Goal: Task Accomplishment & Management: Manage account settings

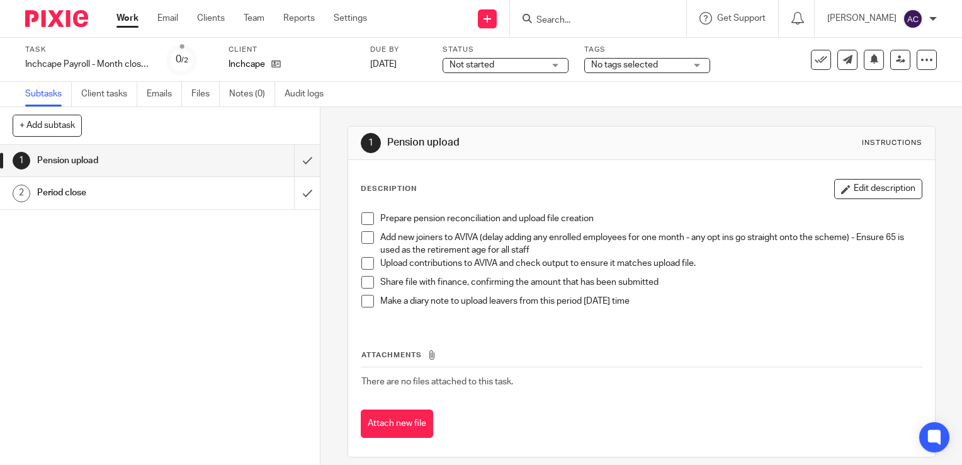
click at [367, 243] on span at bounding box center [368, 237] width 13 height 13
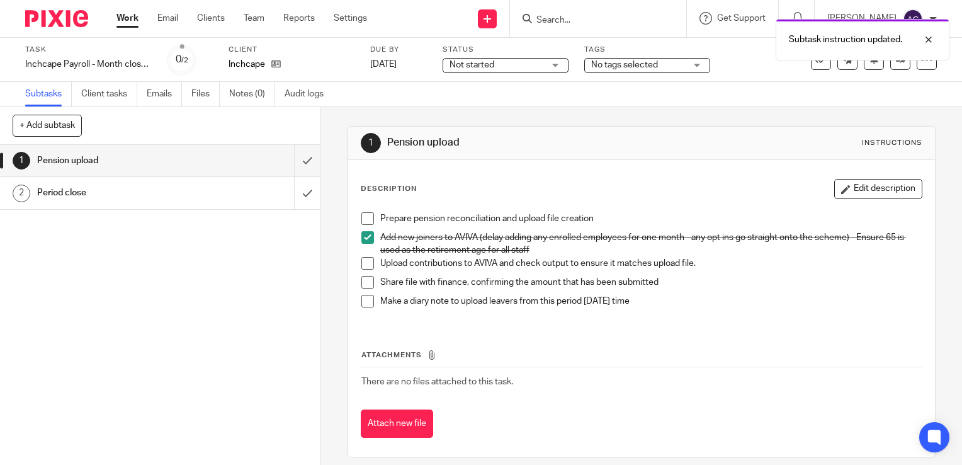
click at [92, 189] on h1 "Period close" at bounding box center [118, 192] width 163 height 19
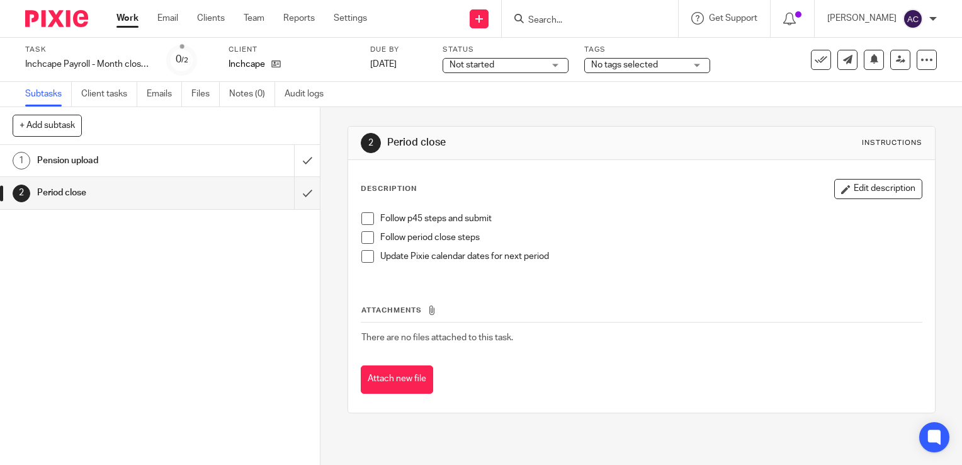
click at [365, 220] on span at bounding box center [368, 218] width 13 height 13
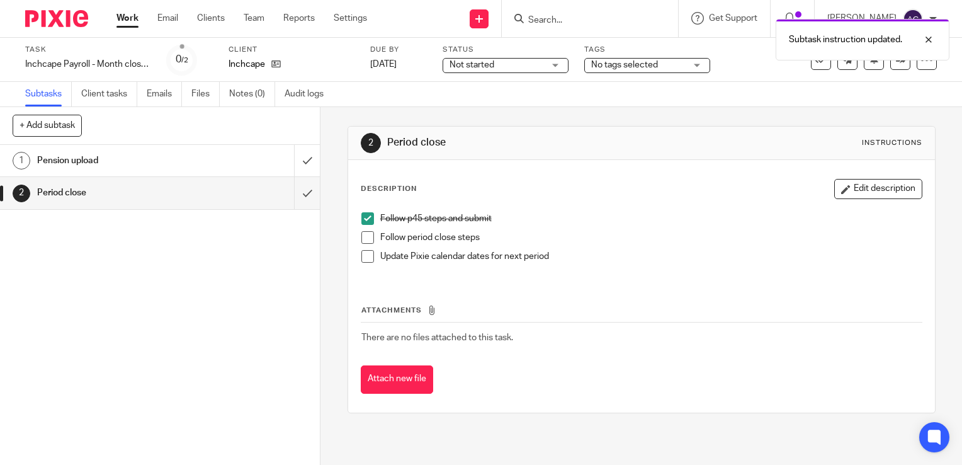
click at [106, 163] on h1 "Pension upload" at bounding box center [118, 160] width 163 height 19
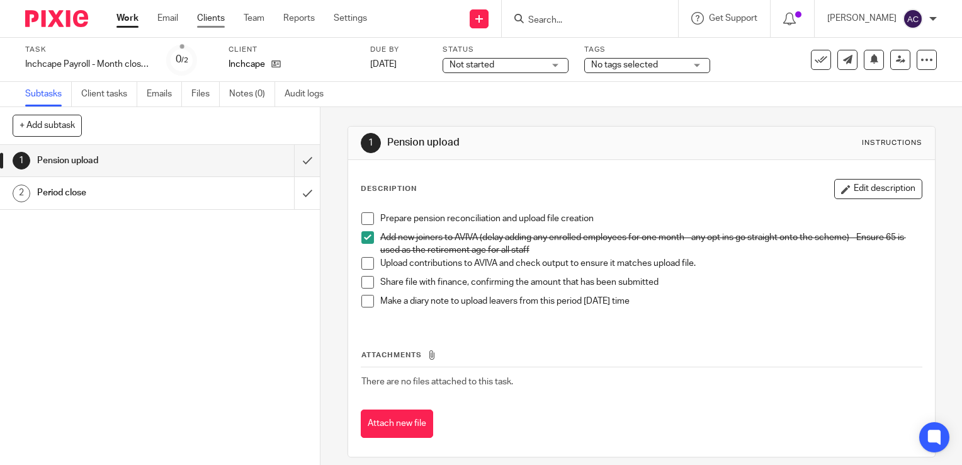
click at [210, 16] on link "Clients" at bounding box center [211, 18] width 28 height 13
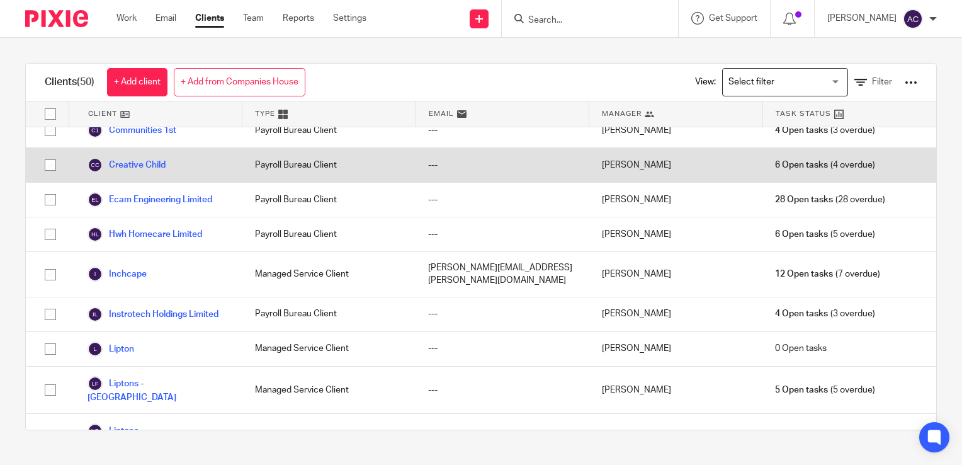
scroll to position [228, 0]
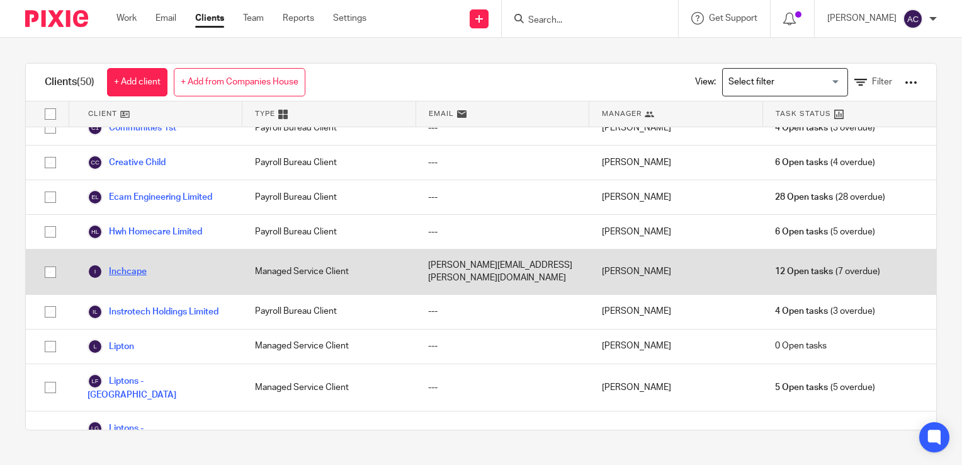
click at [139, 264] on link "Inchcape" at bounding box center [117, 271] width 59 height 15
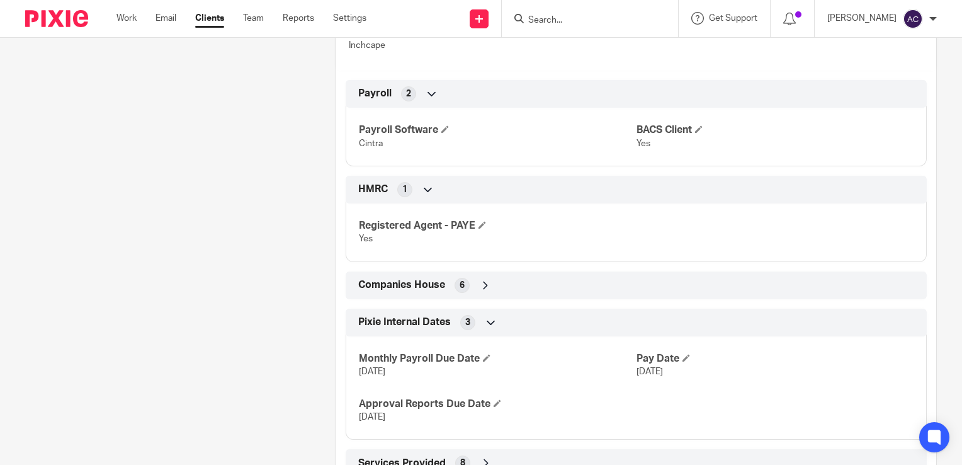
scroll to position [619, 0]
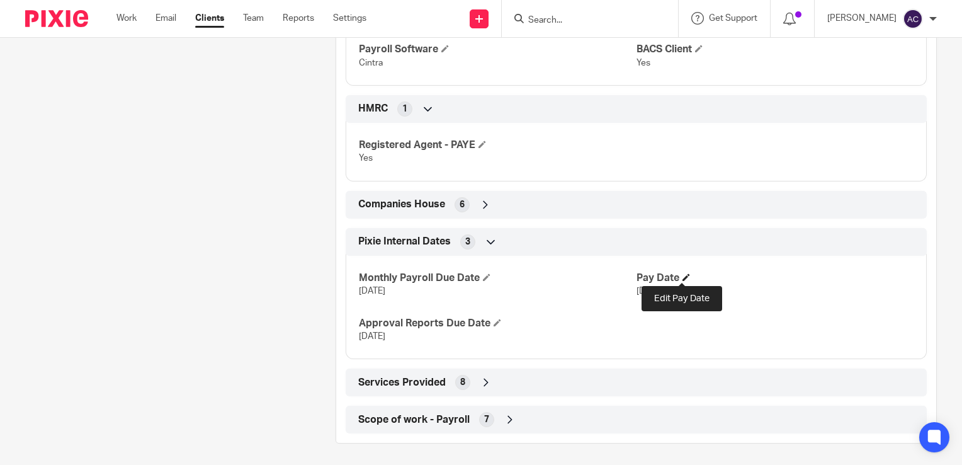
click at [683, 278] on span at bounding box center [687, 277] width 8 height 8
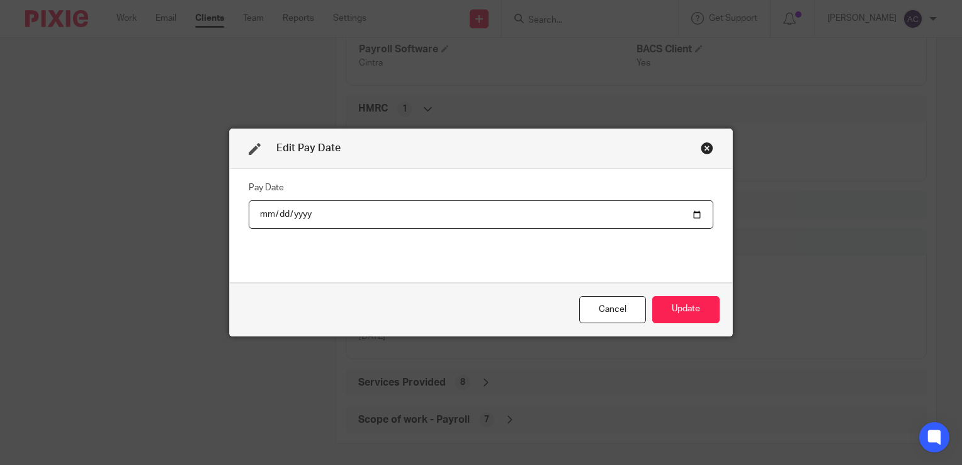
click at [690, 220] on input "[DATE]" at bounding box center [481, 214] width 465 height 28
click at [692, 216] on input "[DATE]" at bounding box center [481, 214] width 465 height 28
type input "[DATE]"
click at [663, 312] on button "Update" at bounding box center [685, 309] width 67 height 27
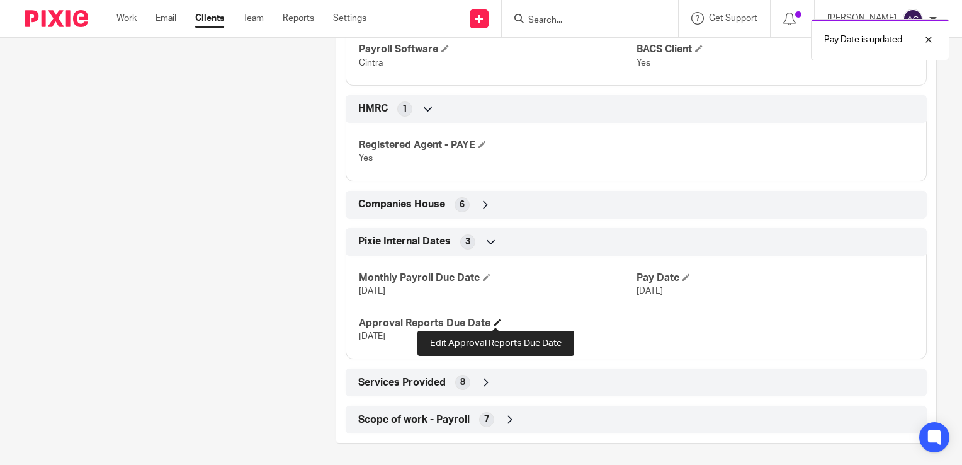
click at [494, 321] on span at bounding box center [498, 323] width 8 height 8
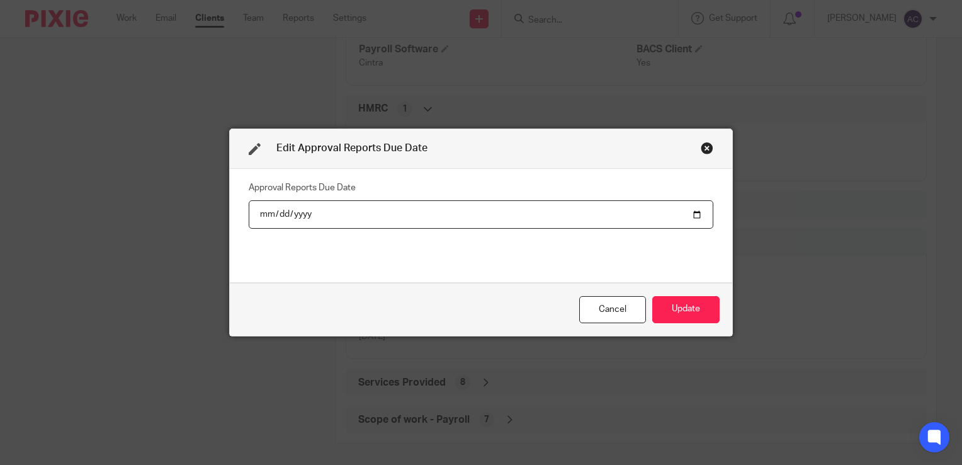
type input "[DATE]"
click at [687, 312] on button "Update" at bounding box center [685, 309] width 67 height 27
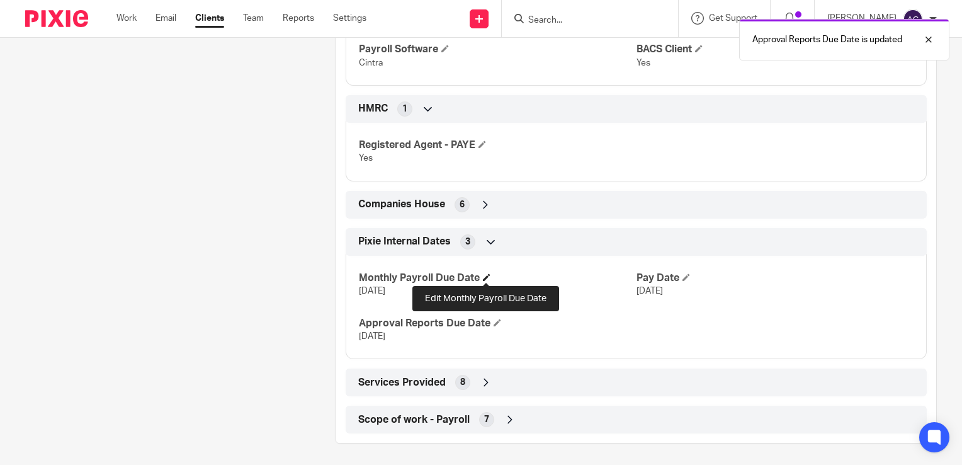
click at [485, 276] on span at bounding box center [487, 277] width 8 height 8
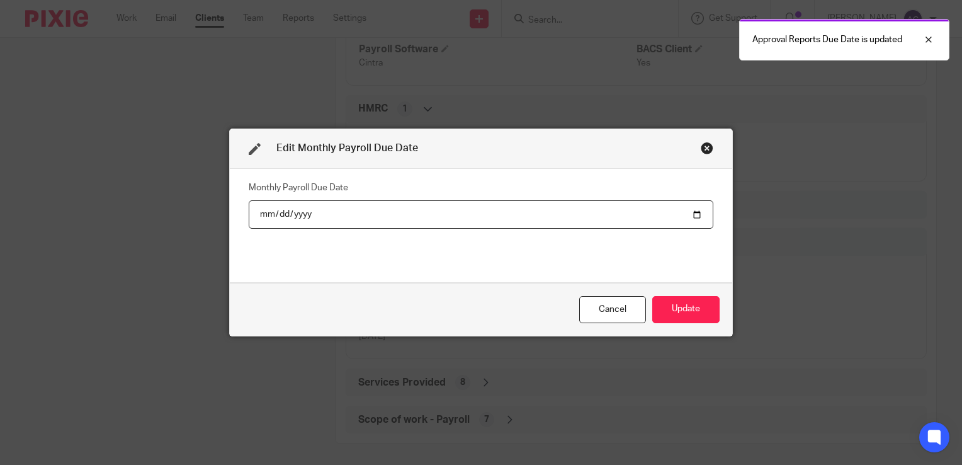
type input "[DATE]"
click at [278, 215] on input "[DATE]" at bounding box center [481, 214] width 465 height 28
type input "[DATE]"
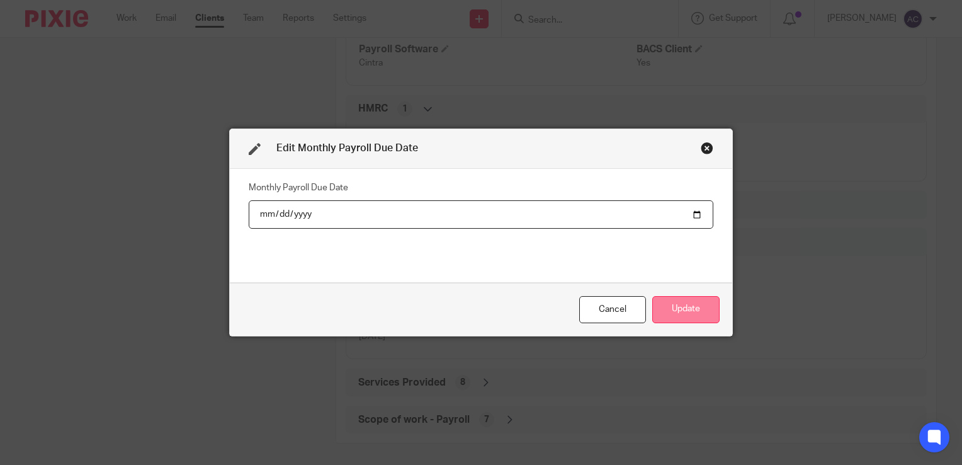
click at [678, 310] on button "Update" at bounding box center [685, 309] width 67 height 27
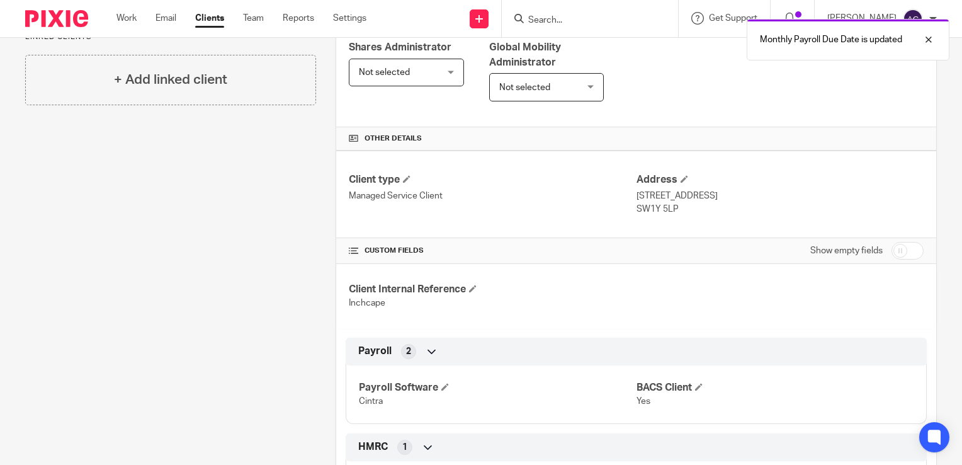
scroll to position [0, 0]
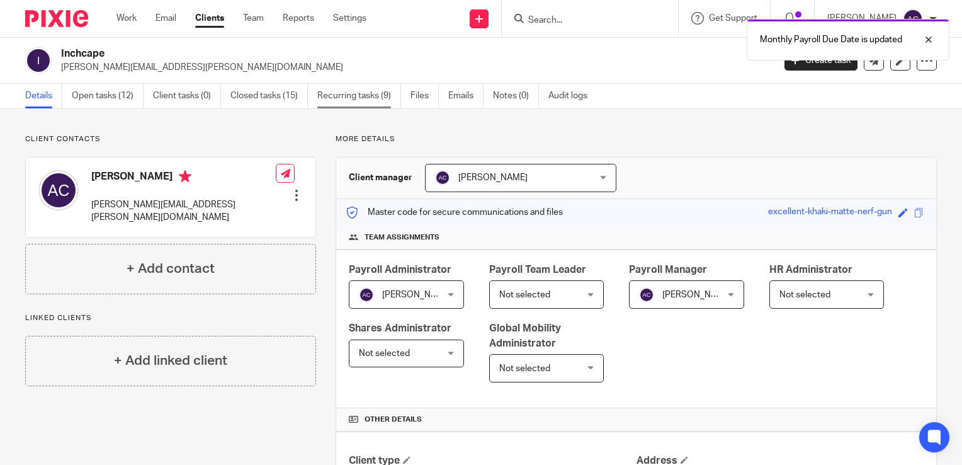
click at [336, 103] on link "Recurring tasks (9)" at bounding box center [359, 96] width 84 height 25
